Goal: Task Accomplishment & Management: Complete application form

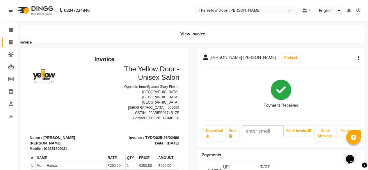
click at [11, 42] on icon at bounding box center [10, 42] width 3 height 4
select select "service"
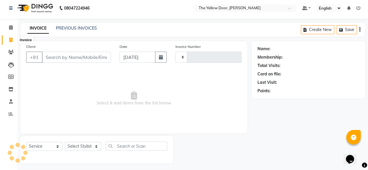
type input "02491"
select select "5650"
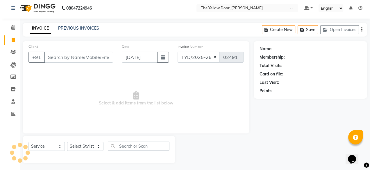
scroll to position [5, 0]
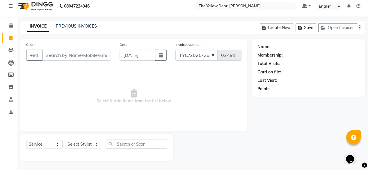
click at [62, 56] on input "Client" at bounding box center [76, 55] width 69 height 11
type input "7624909090"
click at [105, 51] on button "Add Client" at bounding box center [96, 55] width 30 height 11
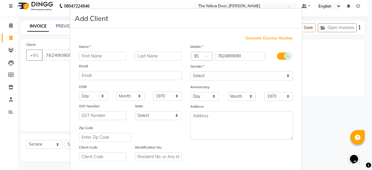
click at [105, 58] on input "text" at bounding box center [102, 56] width 47 height 9
type input "[PERSON_NAME]"
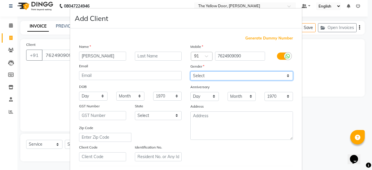
click at [194, 77] on select "Select [DEMOGRAPHIC_DATA] [DEMOGRAPHIC_DATA] Other Prefer Not To Say" at bounding box center [241, 75] width 103 height 9
select select "[DEMOGRAPHIC_DATA]"
click at [190, 72] on select "Select [DEMOGRAPHIC_DATA] [DEMOGRAPHIC_DATA] Other Prefer Not To Say" at bounding box center [241, 75] width 103 height 9
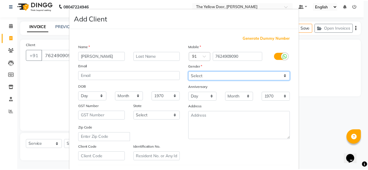
scroll to position [101, 0]
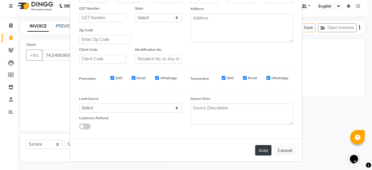
click at [260, 154] on button "Add" at bounding box center [263, 150] width 16 height 10
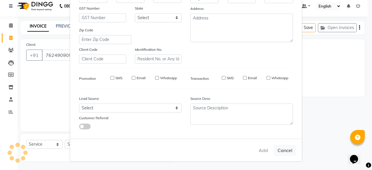
select select
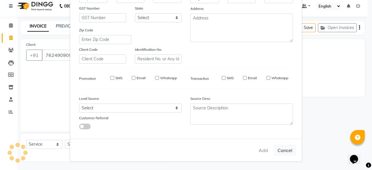
select select
checkbox input "false"
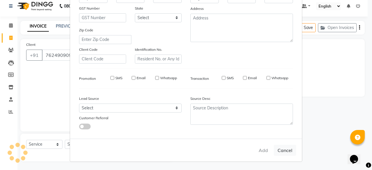
checkbox input "false"
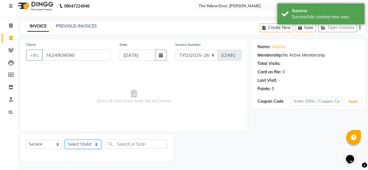
click at [91, 146] on select "Select Stylist [PERSON_NAME] [PERSON_NAME] [PERSON_NAME] Housekeeping Manager […" at bounding box center [83, 144] width 36 height 9
select select "41281"
click at [65, 140] on select "Select Stylist [PERSON_NAME] [PERSON_NAME] [PERSON_NAME] Housekeeping Manager […" at bounding box center [83, 144] width 36 height 9
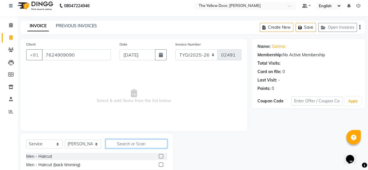
click at [147, 143] on input "text" at bounding box center [136, 143] width 62 height 9
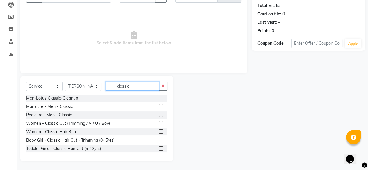
scroll to position [42, 0]
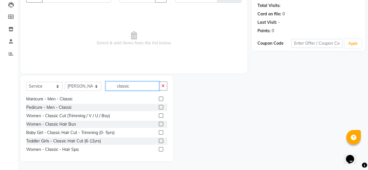
type input "classic"
click at [159, 116] on label at bounding box center [161, 116] width 4 height 4
click at [159, 116] on input "checkbox" at bounding box center [161, 116] width 4 height 4
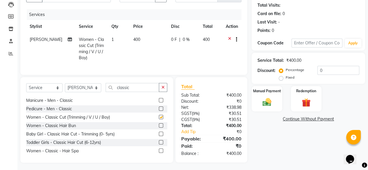
checkbox input "false"
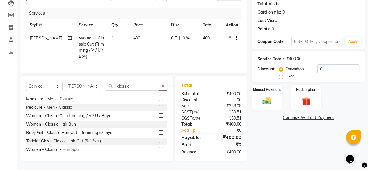
scroll to position [69, 0]
click at [260, 87] on label "Manual Payment" at bounding box center [266, 90] width 29 height 6
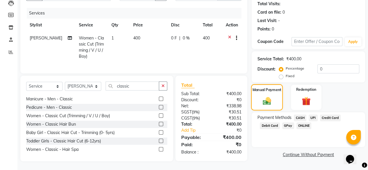
scroll to position [69, 0]
click at [314, 116] on span "UPI" at bounding box center [312, 118] width 9 height 7
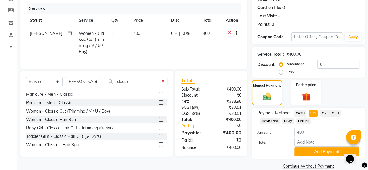
scroll to position [79, 0]
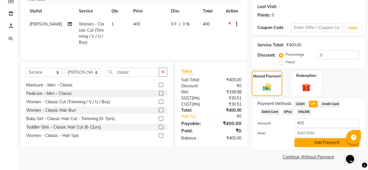
click at [317, 140] on button "Add Payment" at bounding box center [326, 142] width 65 height 9
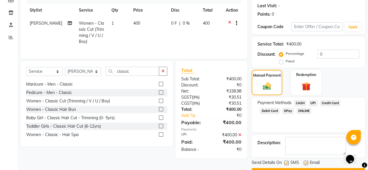
scroll to position [94, 0]
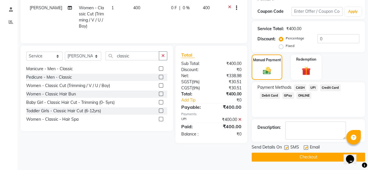
click at [306, 148] on label at bounding box center [305, 148] width 4 height 4
click at [306, 148] on input "checkbox" at bounding box center [305, 148] width 4 height 4
checkbox input "false"
click at [305, 156] on button "Checkout" at bounding box center [307, 157] width 113 height 9
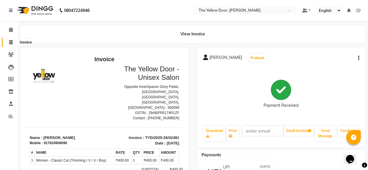
click at [10, 41] on icon at bounding box center [10, 42] width 3 height 4
select select "service"
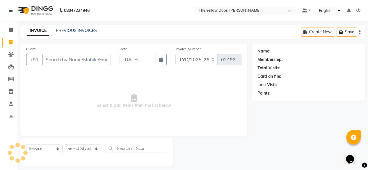
scroll to position [5, 0]
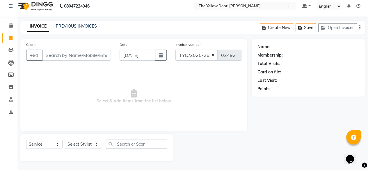
click at [73, 55] on input "Client" at bounding box center [76, 55] width 69 height 11
click at [62, 53] on input "mr" at bounding box center [76, 55] width 69 height 11
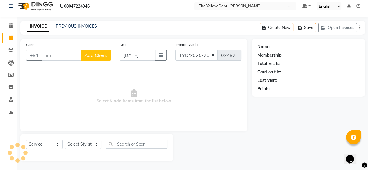
type input "m"
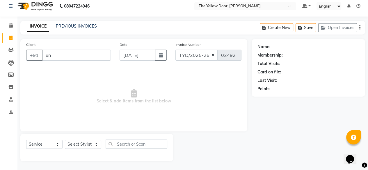
type input "u"
